Goal: Task Accomplishment & Management: Use online tool/utility

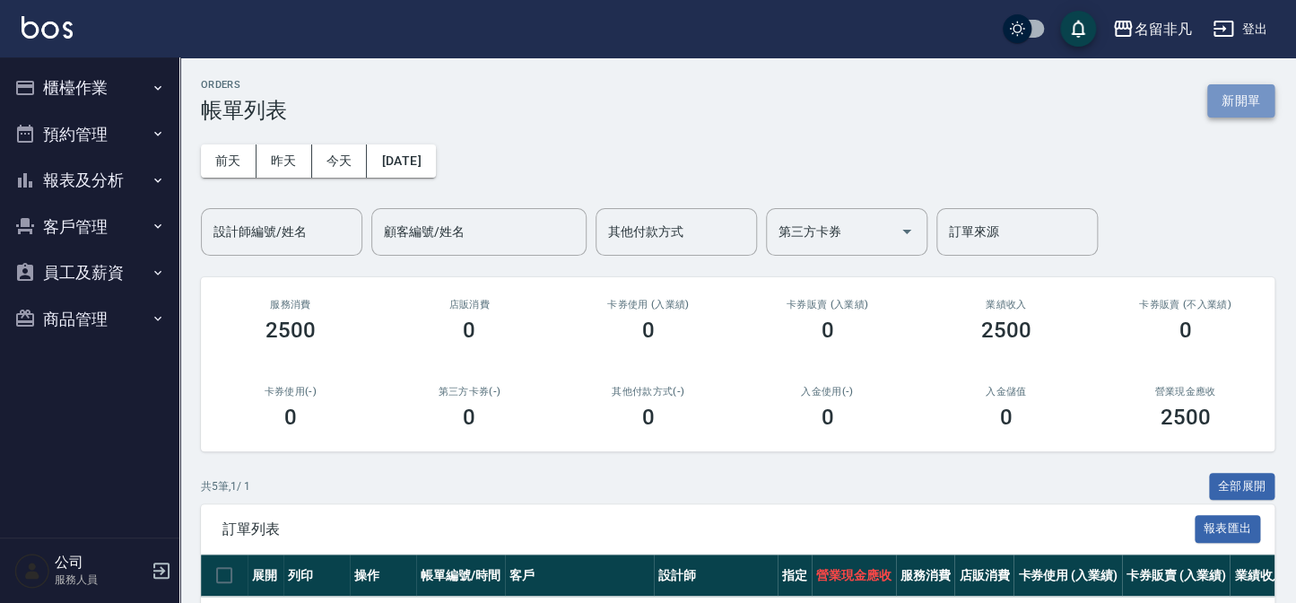
click at [1220, 95] on button "新開單" at bounding box center [1240, 100] width 67 height 33
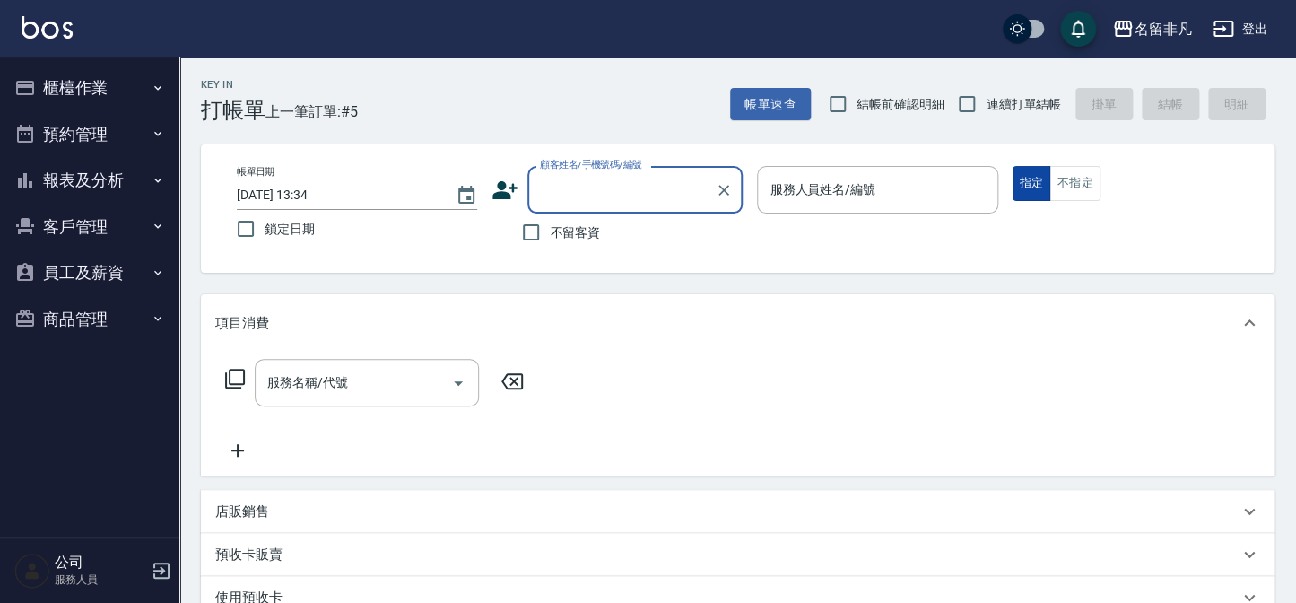
click at [1029, 177] on button "指定" at bounding box center [1032, 183] width 39 height 35
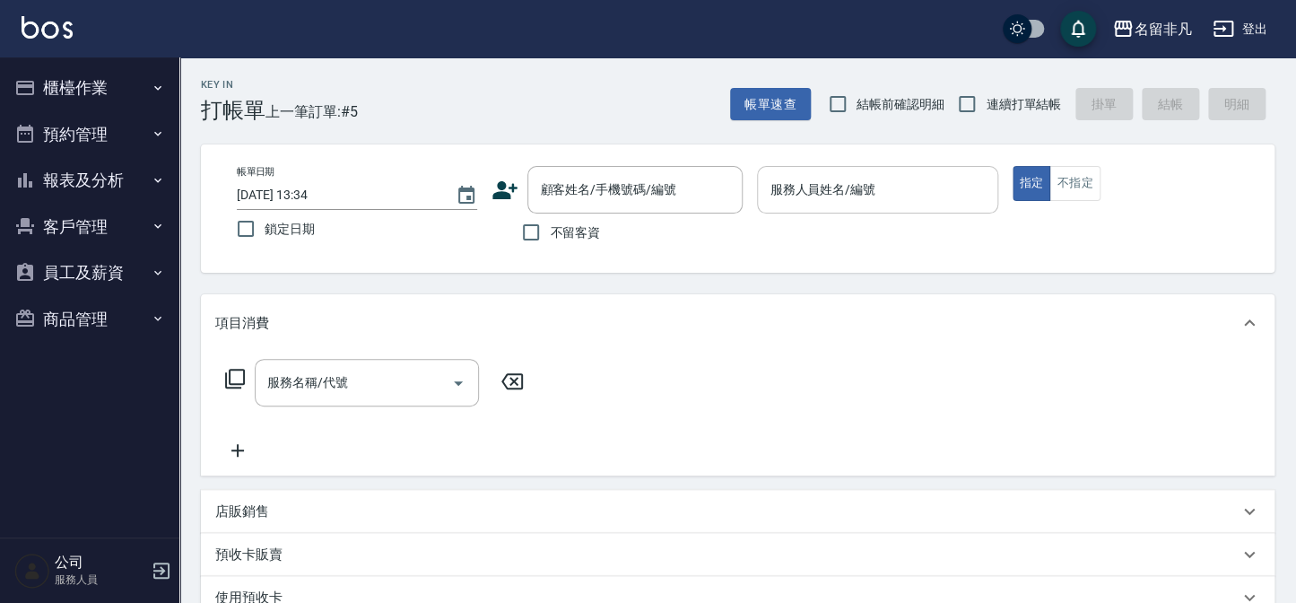
click at [920, 187] on input "服務人員姓名/編號" at bounding box center [877, 189] width 224 height 31
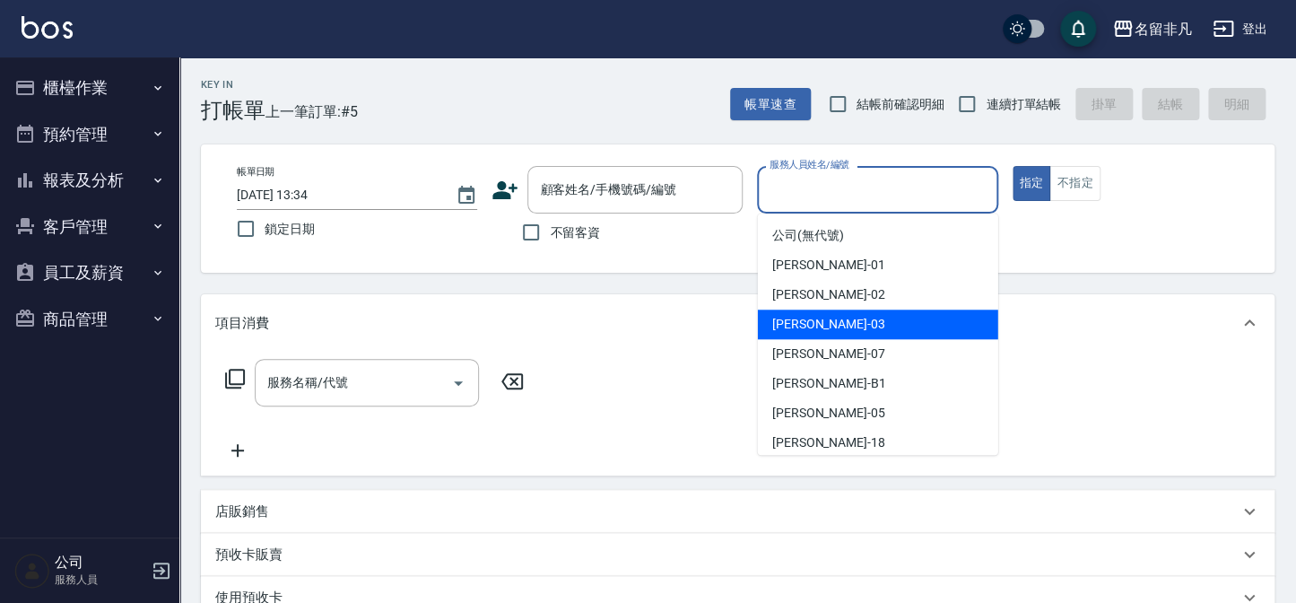
drag, startPoint x: 878, startPoint y: 314, endPoint x: 544, endPoint y: 284, distance: 335.9
click at [876, 316] on div "[PERSON_NAME] -03" at bounding box center [878, 324] width 240 height 30
type input "[PERSON_NAME]-03"
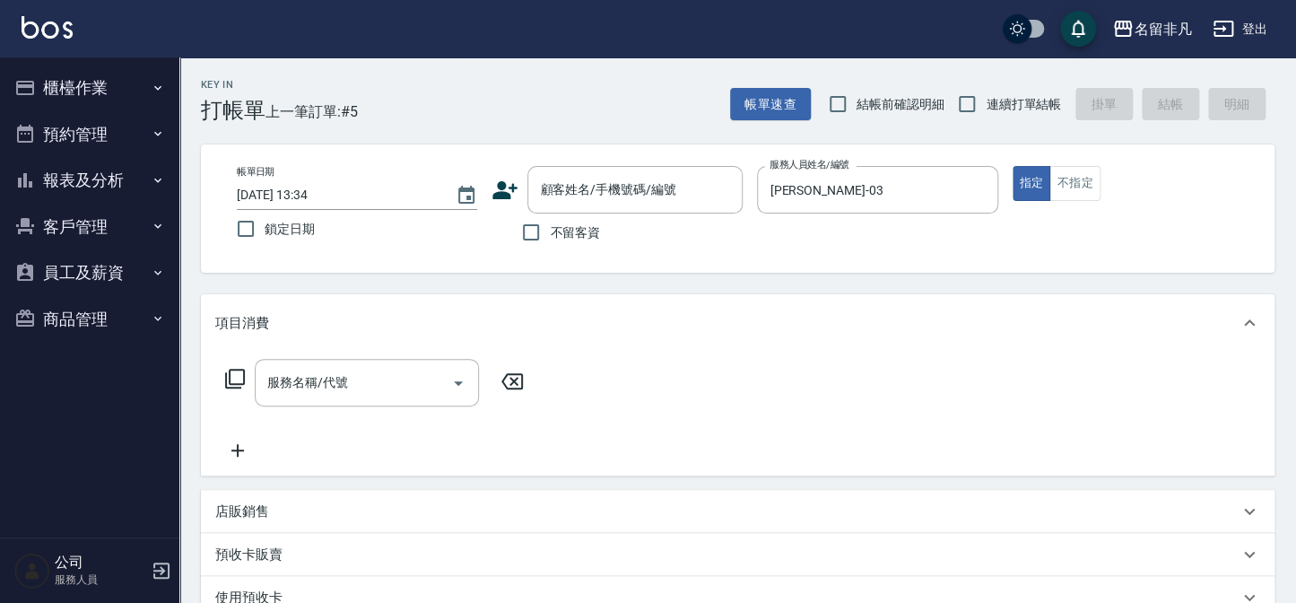
click at [233, 371] on icon at bounding box center [235, 379] width 22 height 22
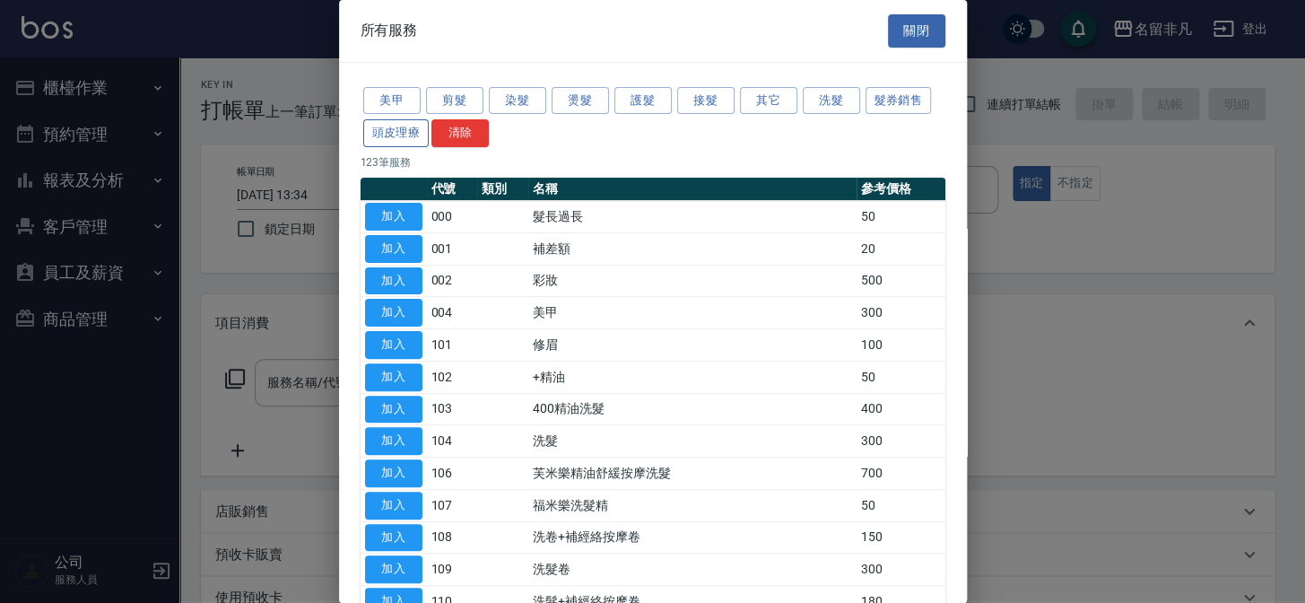
click at [398, 124] on button "頭皮理療" at bounding box center [396, 133] width 66 height 28
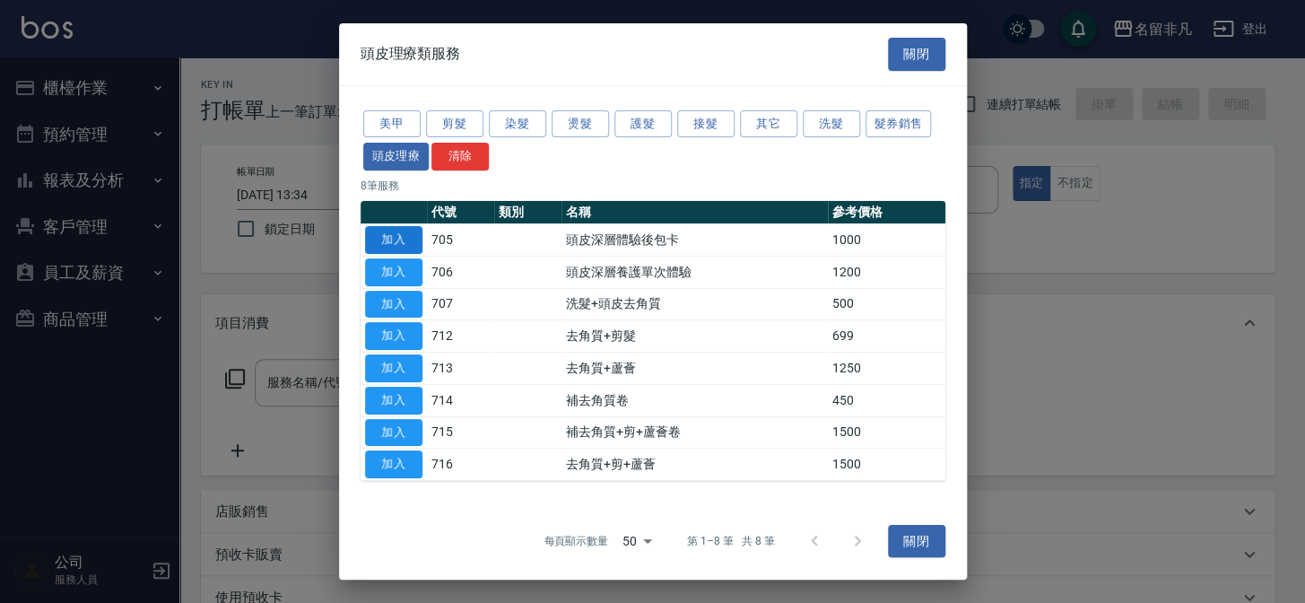
click at [390, 238] on button "加入" at bounding box center [393, 240] width 57 height 28
type input "頭皮深層體驗後包卡(705)"
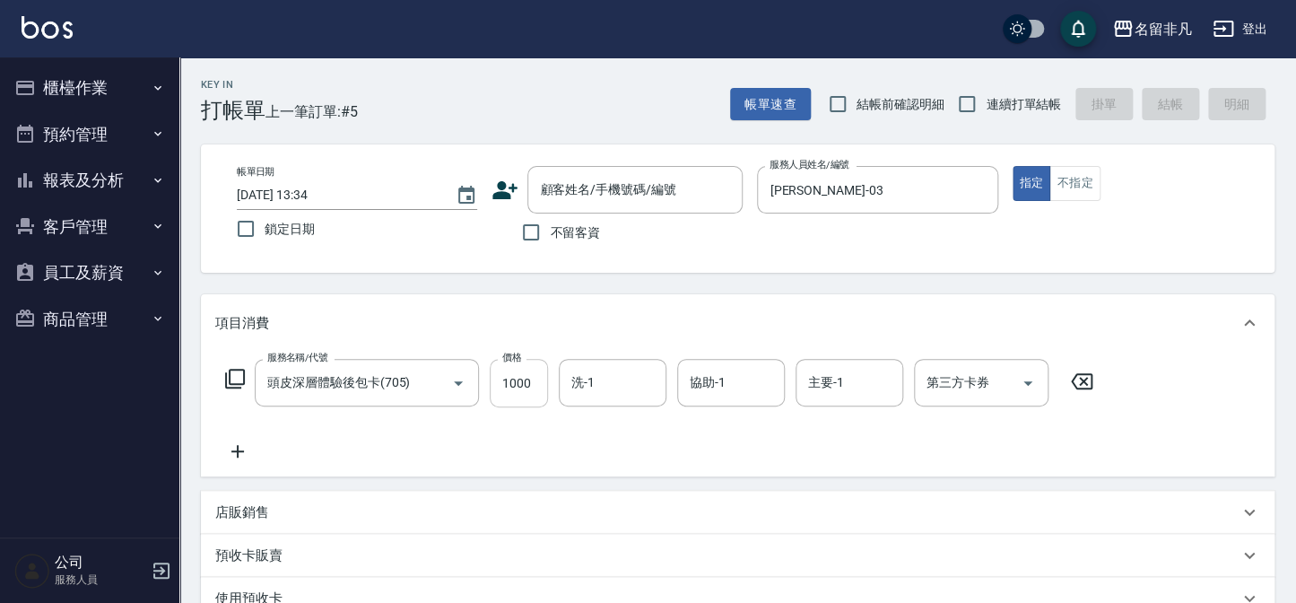
click at [512, 377] on input "1000" at bounding box center [519, 383] width 58 height 48
type input "1200"
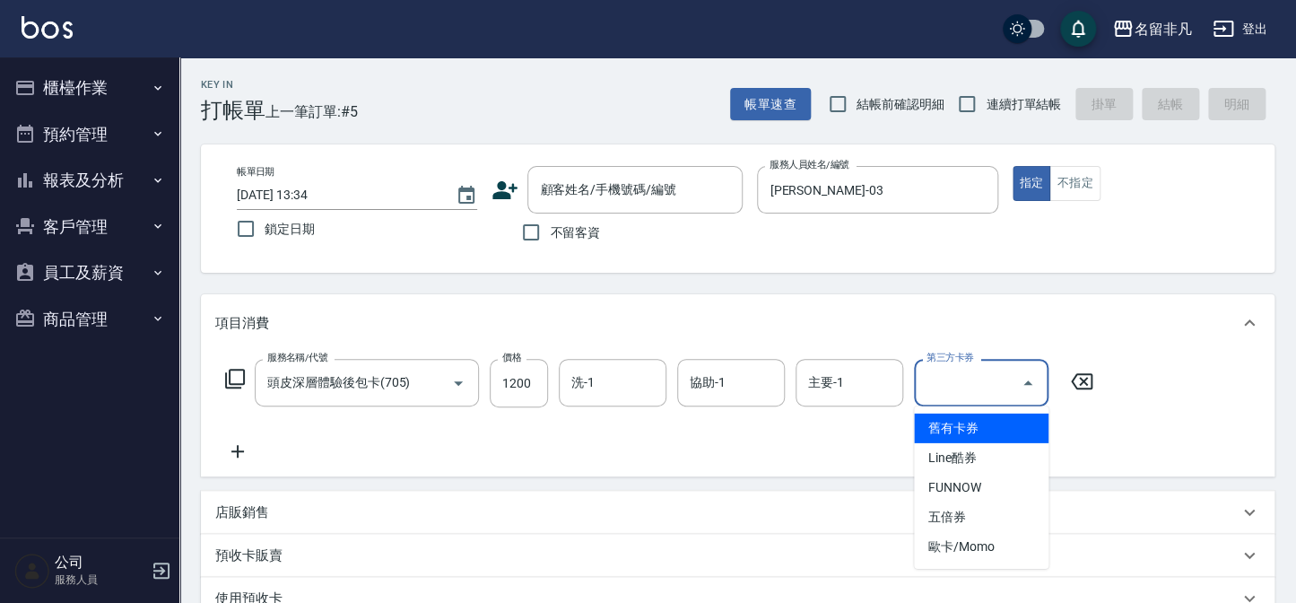
click at [947, 375] on div "第三方卡券 第三方卡券" at bounding box center [981, 383] width 135 height 48
click at [996, 426] on span "舊有卡券" at bounding box center [981, 428] width 135 height 30
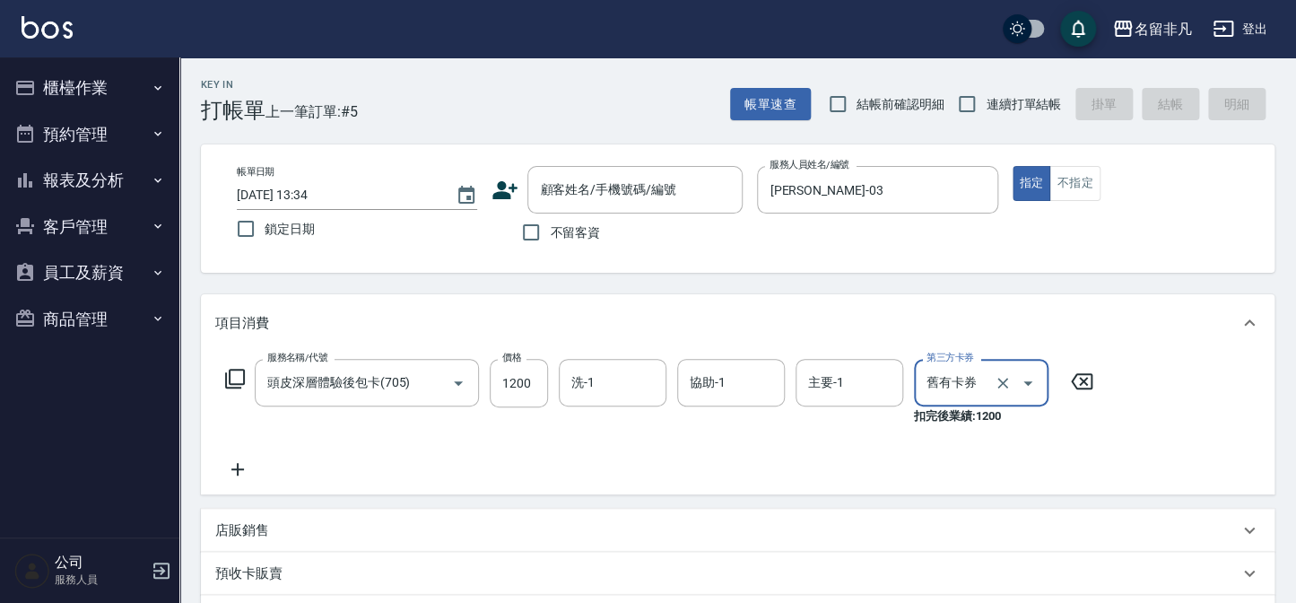
type input "舊有卡券"
click at [239, 465] on icon at bounding box center [237, 469] width 45 height 22
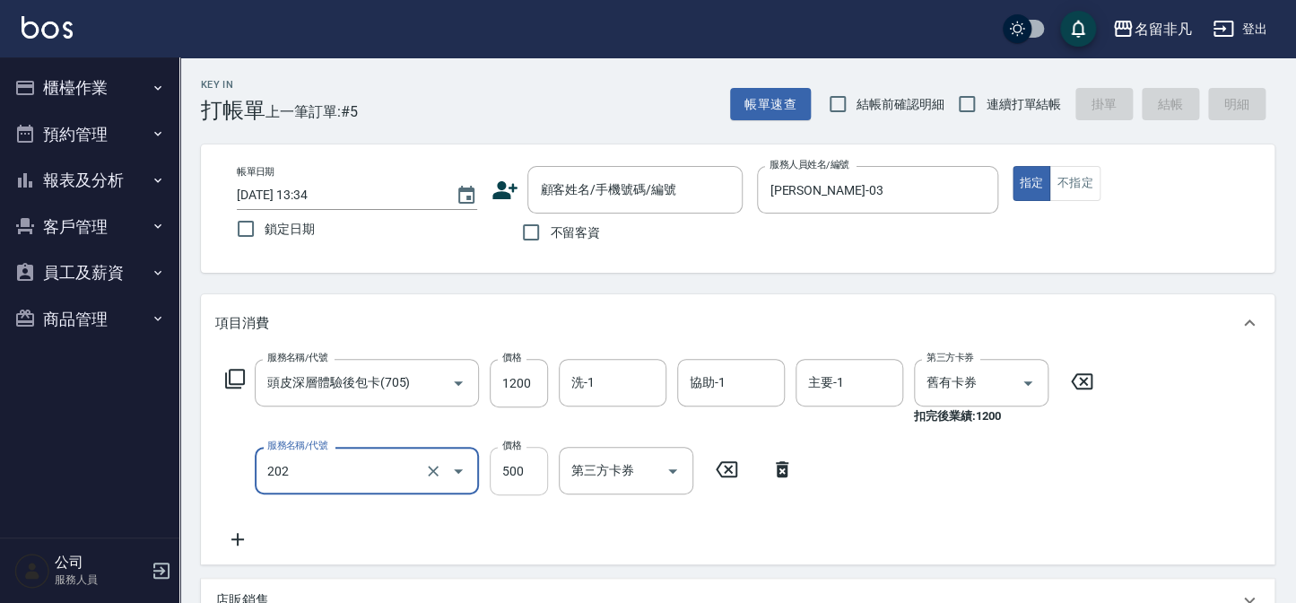
type input "剪髮(202)"
click at [507, 460] on input "500" at bounding box center [519, 471] width 58 height 48
click at [509, 460] on input "500" at bounding box center [519, 471] width 58 height 48
click at [508, 466] on input "6600" at bounding box center [519, 471] width 58 height 48
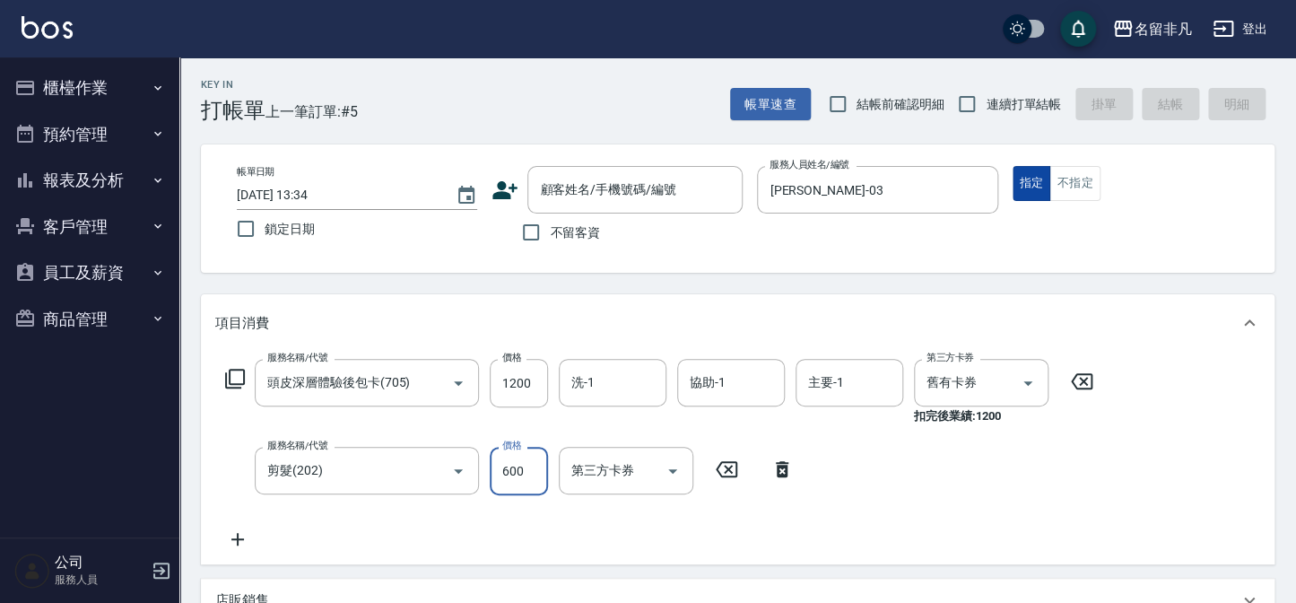
type input "600"
drag, startPoint x: 1032, startPoint y: 181, endPoint x: 736, endPoint y: 209, distance: 297.3
click at [914, 202] on div "帳單日期 [DATE] 13:34 鎖定日期 顧客姓名/手機號碼/編號 顧客姓名/手機號碼/編號 不留客資 服務人員姓名/編號 [PERSON_NAME]-0…" at bounding box center [737, 208] width 1031 height 85
click at [524, 231] on input "不留客資" at bounding box center [531, 232] width 38 height 38
checkbox input "true"
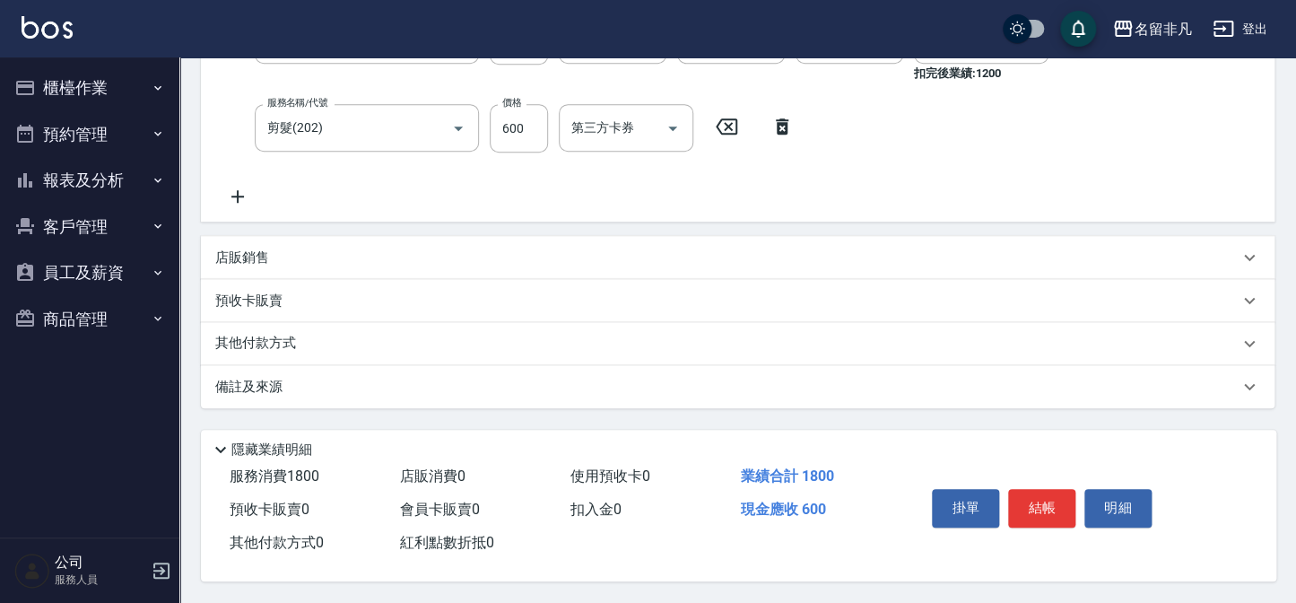
scroll to position [347, 0]
click at [1032, 494] on button "結帳" at bounding box center [1041, 508] width 67 height 38
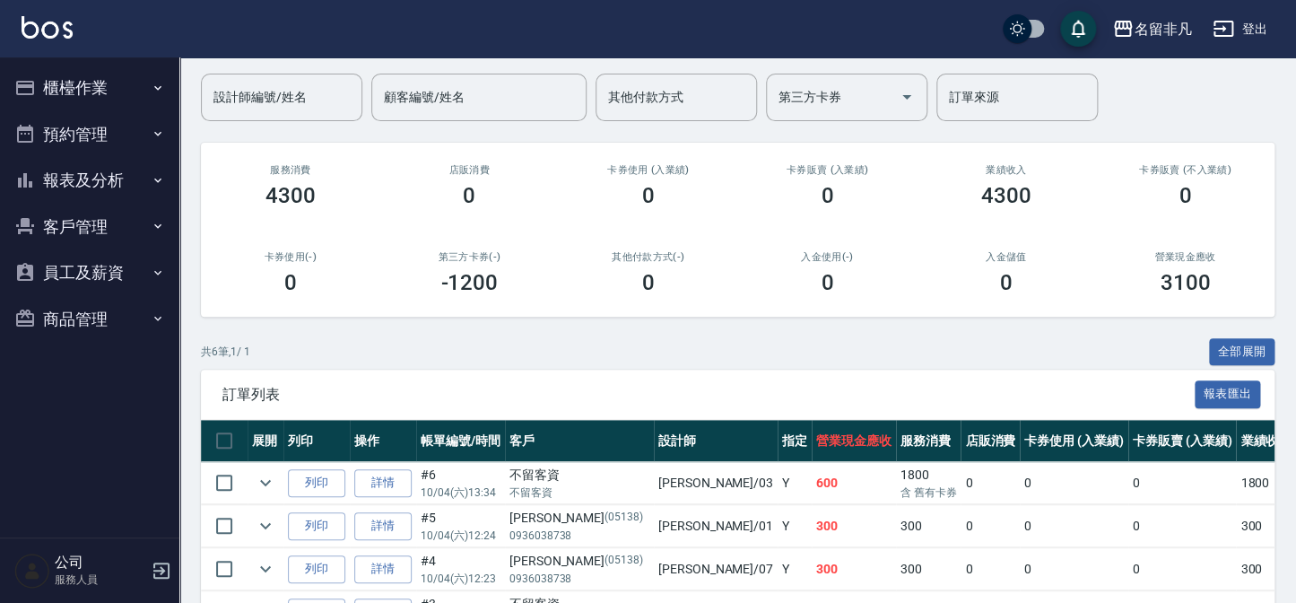
scroll to position [329, 0]
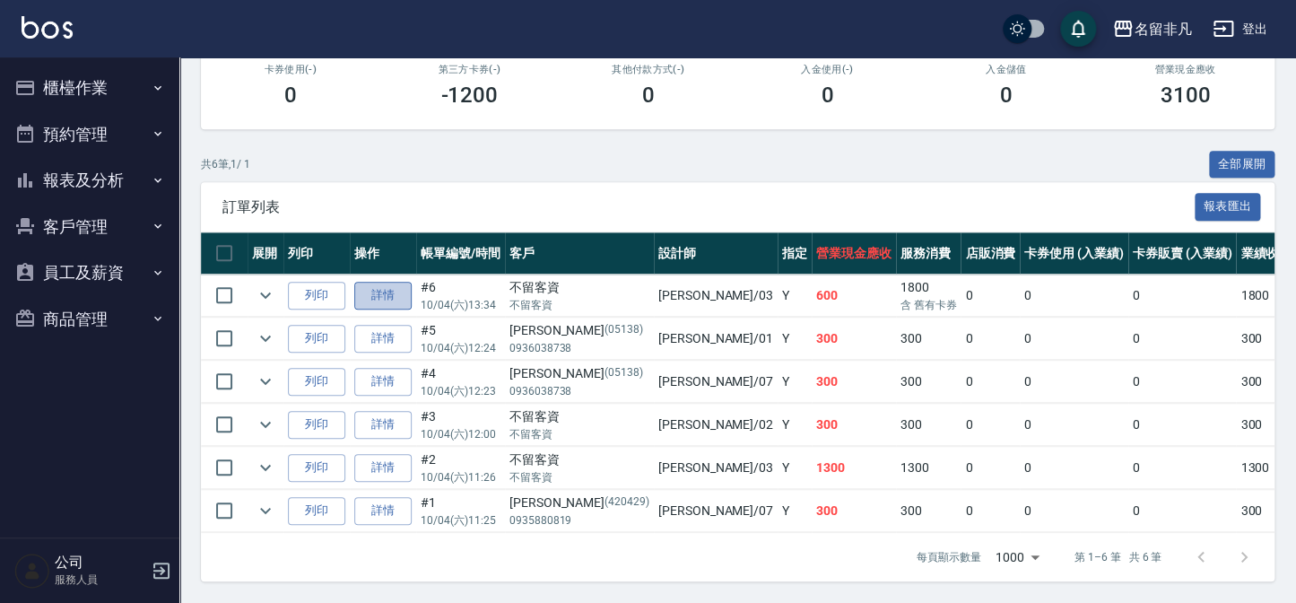
click at [395, 282] on link "詳情" at bounding box center [382, 296] width 57 height 28
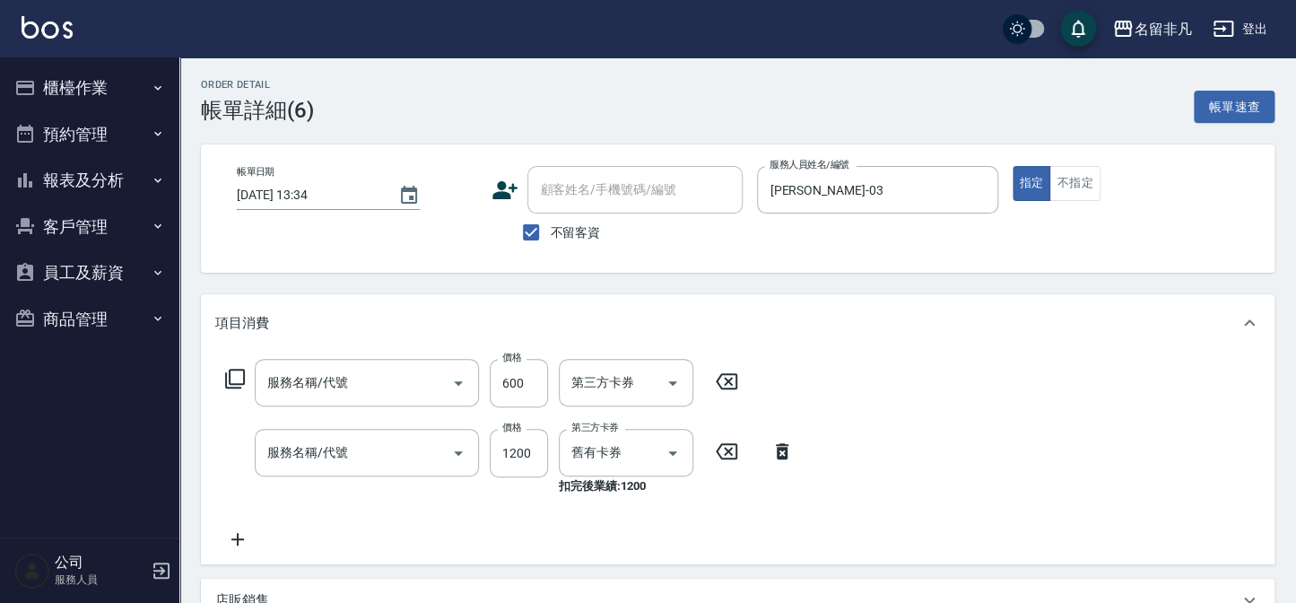
type input "[DATE] 13:34"
checkbox input "true"
type input "[PERSON_NAME]-03"
type input "剪髮(202)"
type input "頭皮深層體驗後包卡(705)"
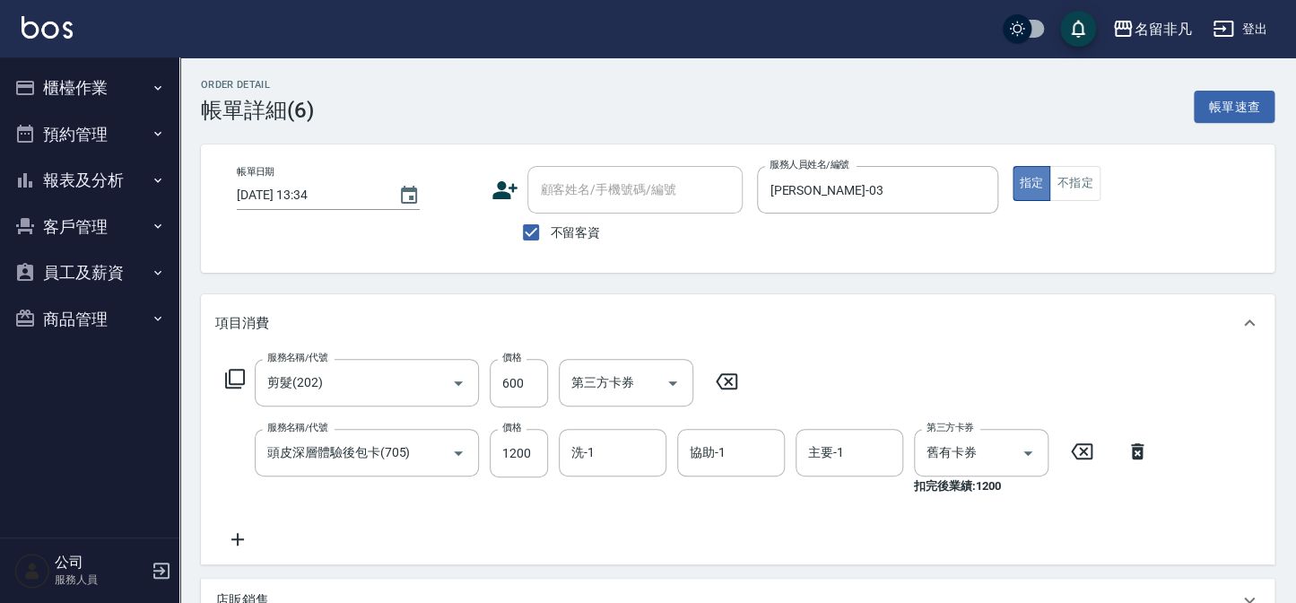
click at [1040, 179] on button "指定" at bounding box center [1032, 183] width 39 height 35
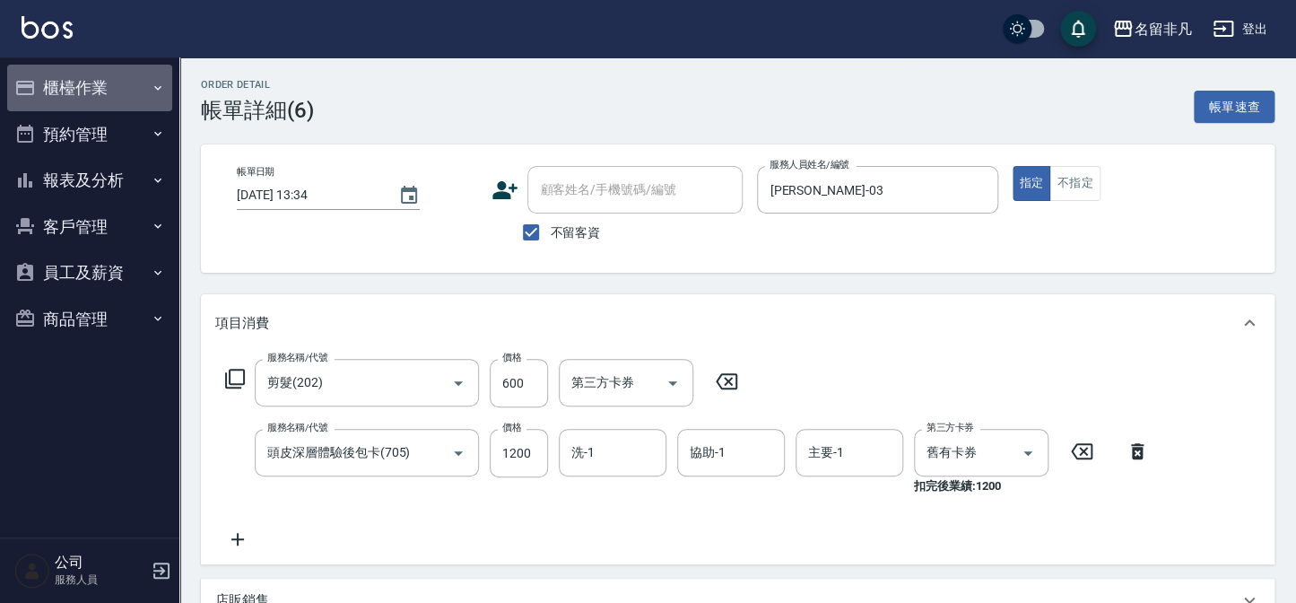
click at [96, 81] on button "櫃檯作業" at bounding box center [89, 88] width 165 height 47
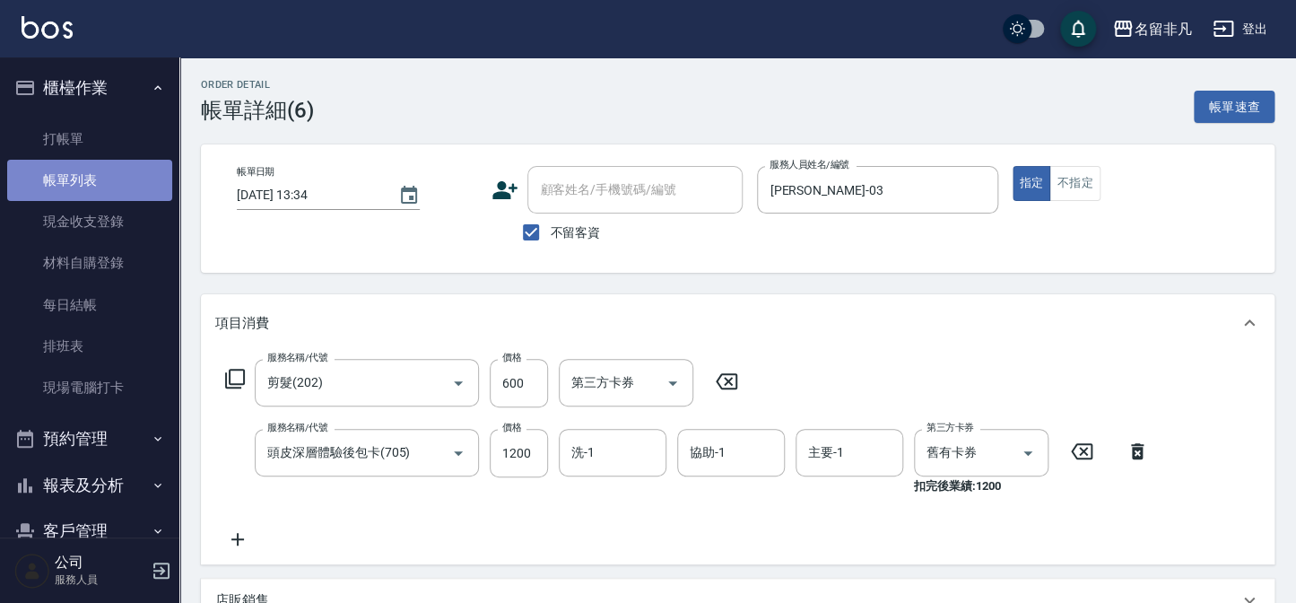
click at [98, 189] on link "帳單列表" at bounding box center [89, 180] width 165 height 41
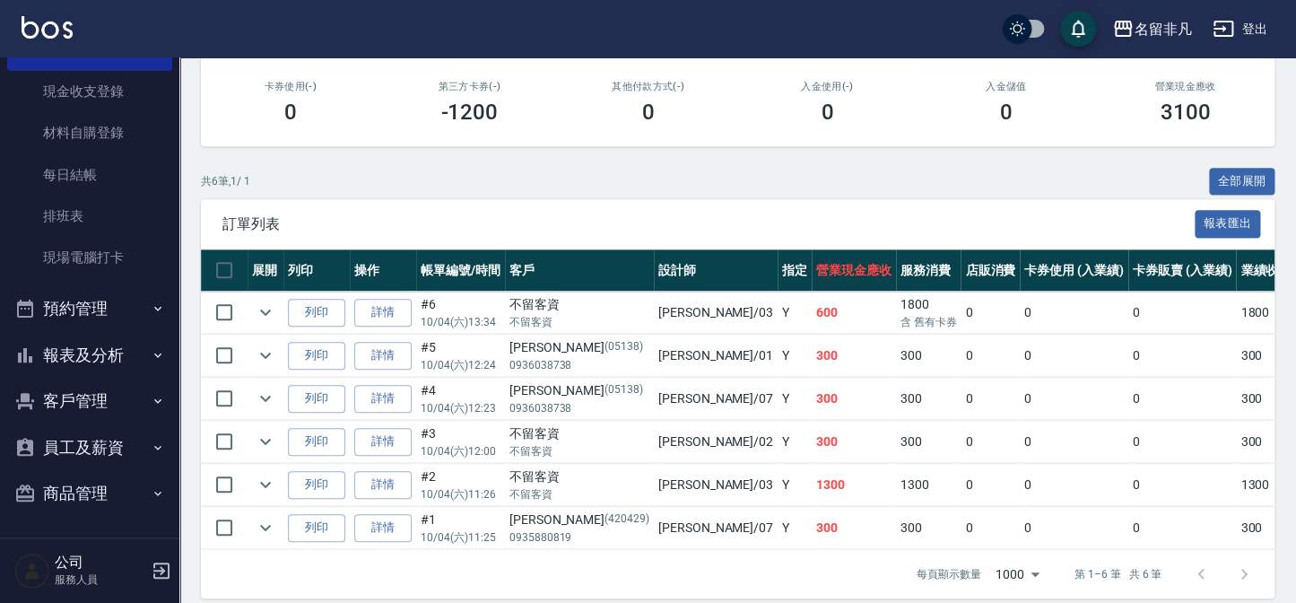
scroll to position [332, 0]
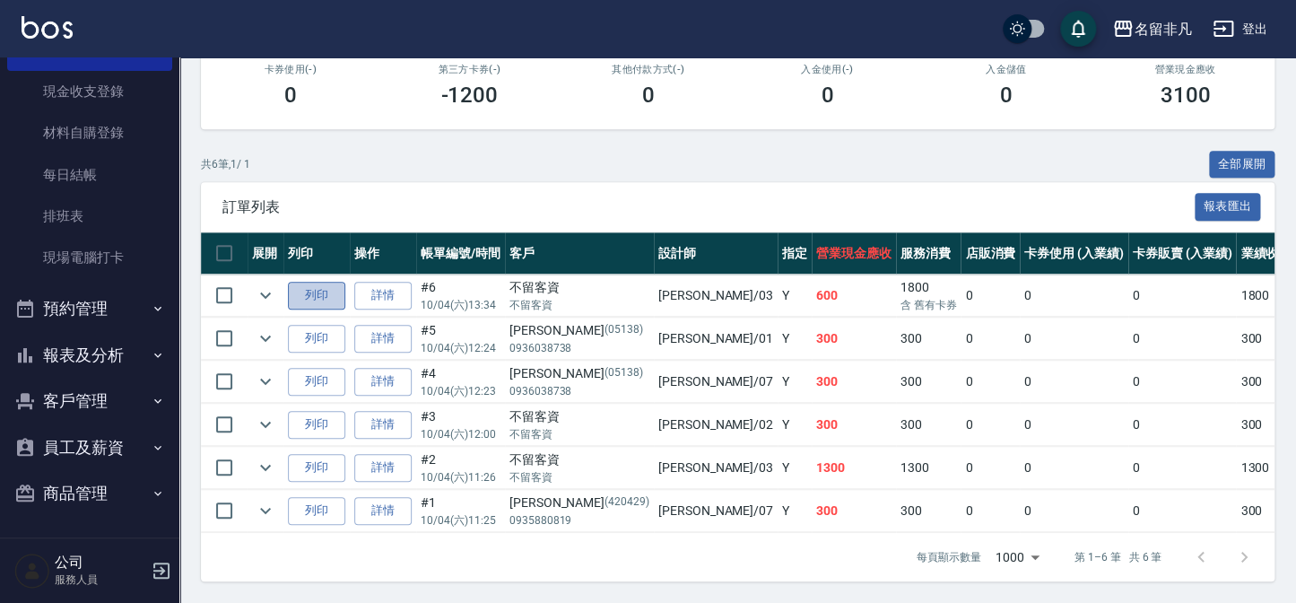
click at [322, 282] on button "列印" at bounding box center [316, 296] width 57 height 28
